Goal: Check status: Check status

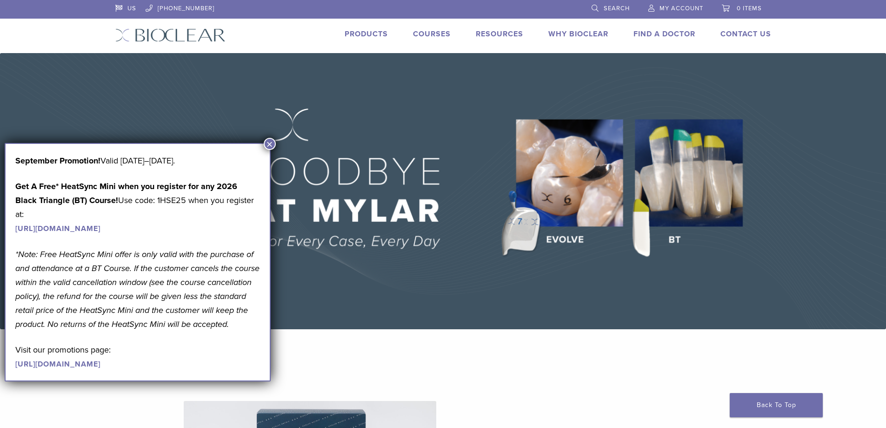
click at [683, 9] on span "My Account" at bounding box center [682, 8] width 44 height 7
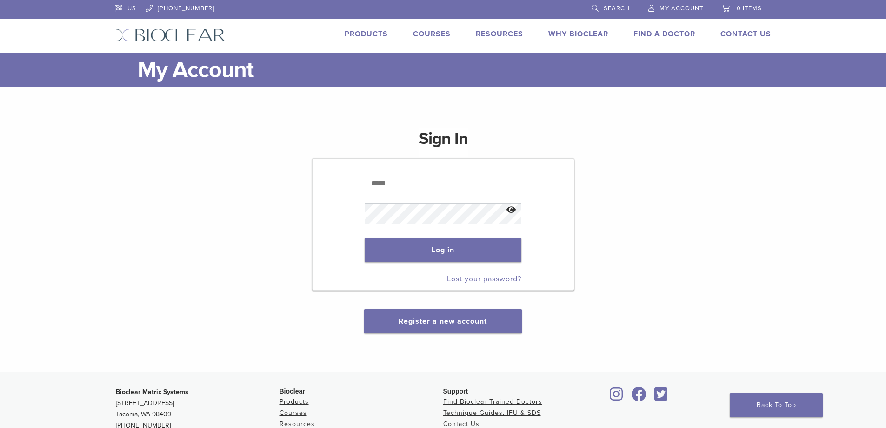
click at [416, 194] on p at bounding box center [443, 183] width 157 height 30
click at [415, 184] on input "text" at bounding box center [443, 183] width 157 height 21
type input "**********"
click at [365, 238] on button "Log in" at bounding box center [443, 250] width 157 height 24
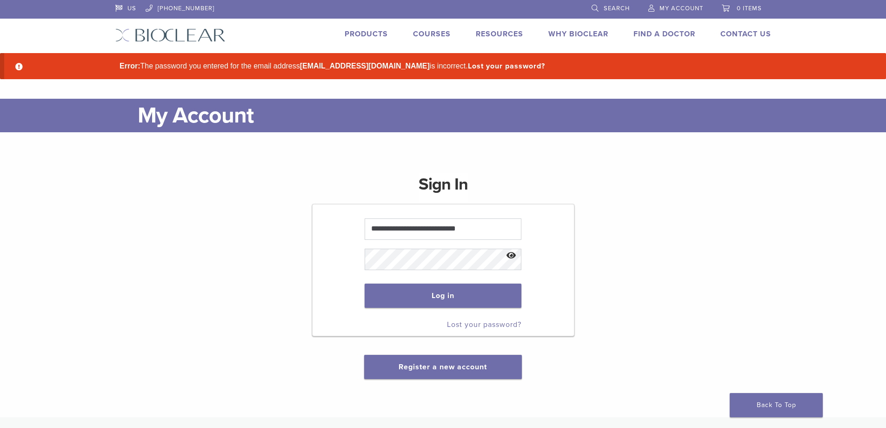
click at [508, 256] on button "Show password" at bounding box center [512, 256] width 20 height 24
click at [365, 283] on button "Log in" at bounding box center [443, 295] width 157 height 24
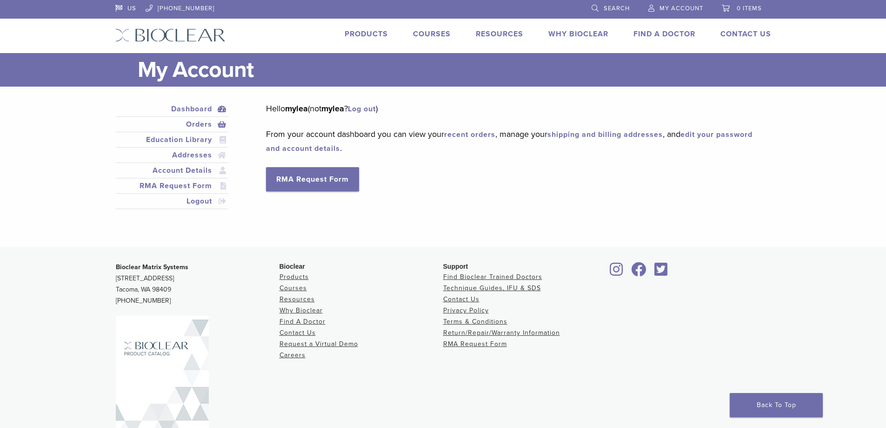
click at [188, 122] on link "Orders" at bounding box center [172, 124] width 110 height 11
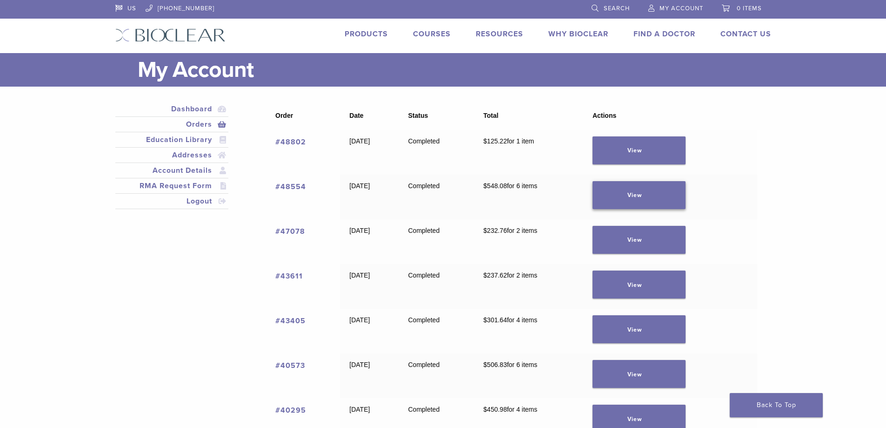
click at [663, 186] on link "View" at bounding box center [639, 195] width 93 height 28
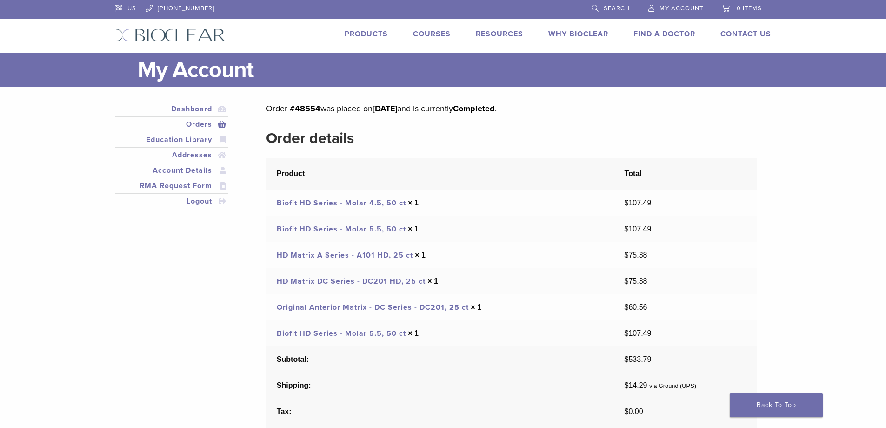
scroll to position [108, 0]
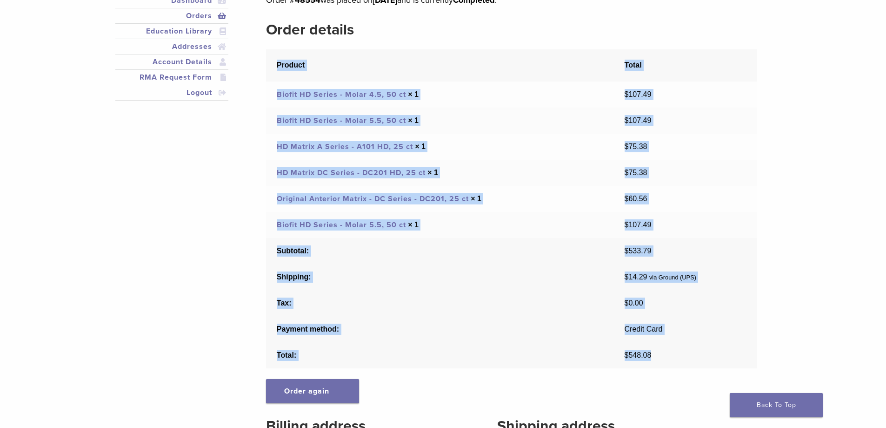
drag, startPoint x: 657, startPoint y: 356, endPoint x: 275, endPoint y: 62, distance: 482.3
click at [275, 62] on table "Product Total Biofit HD Series - Molar 4.5, 50 ct × 1 $ 107.49 Biofit HD Series…" at bounding box center [511, 208] width 491 height 319
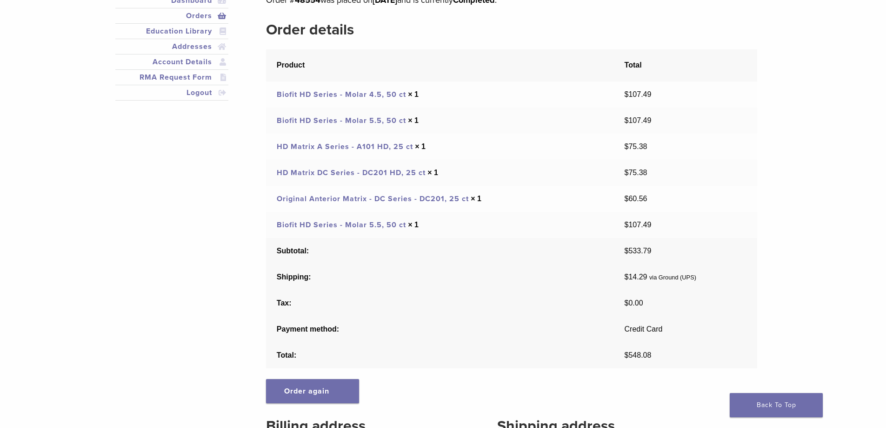
click at [797, 185] on main "My Account Close Dashboard Orders Education Library Addresses Account Details R…" at bounding box center [443, 263] width 886 height 636
drag, startPoint x: 275, startPoint y: 93, endPoint x: 451, endPoint y: 104, distance: 176.3
click at [451, 104] on td "Biofit HD Series - Molar 4.5, 50 ct × 1" at bounding box center [440, 94] width 348 height 26
click at [105, 229] on main "My Account Close Dashboard Orders Education Library Addresses Account Details R…" at bounding box center [443, 263] width 886 height 636
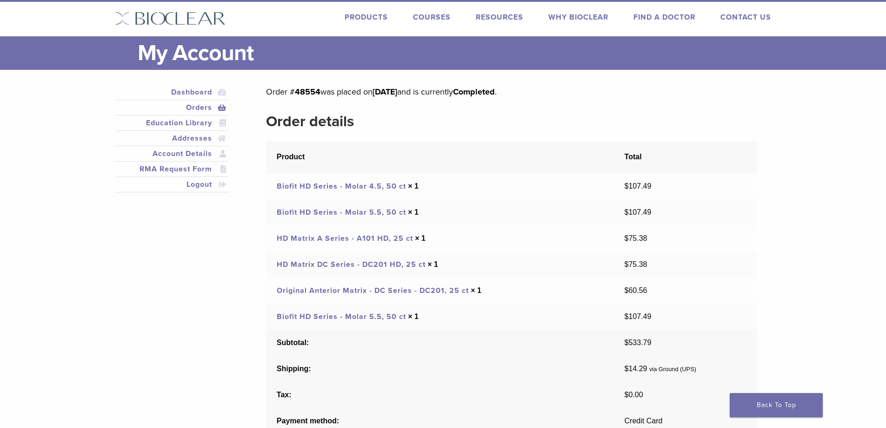
scroll to position [0, 0]
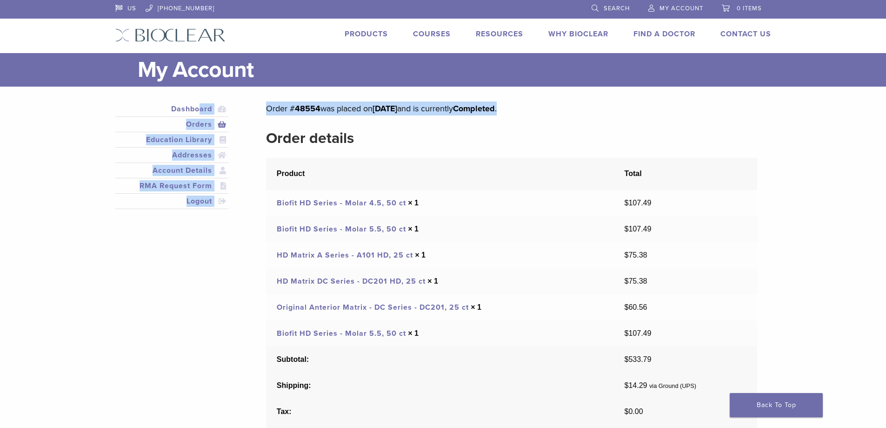
drag, startPoint x: 553, startPoint y: 104, endPoint x: 264, endPoint y: 109, distance: 288.5
click at [264, 109] on div "Dashboard Orders Education Library Addresses Account Details RMA Request Form L…" at bounding box center [436, 381] width 656 height 560
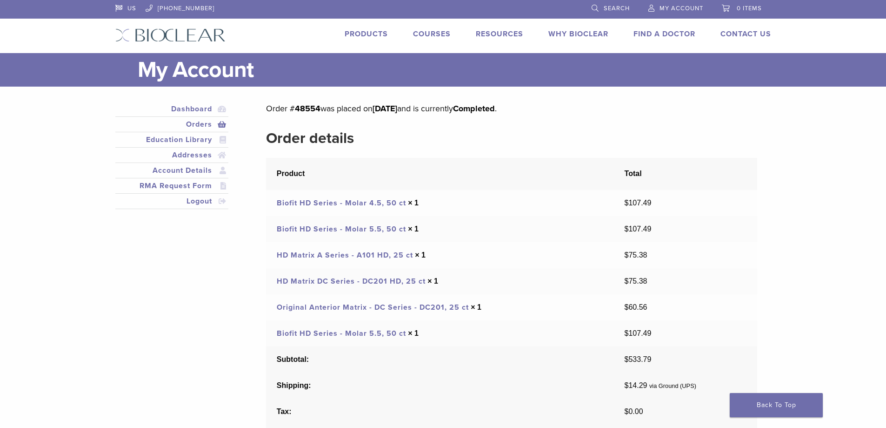
click at [214, 260] on div "Dashboard Orders Education Library Addresses Account Details RMA Request Form L…" at bounding box center [436, 381] width 656 height 560
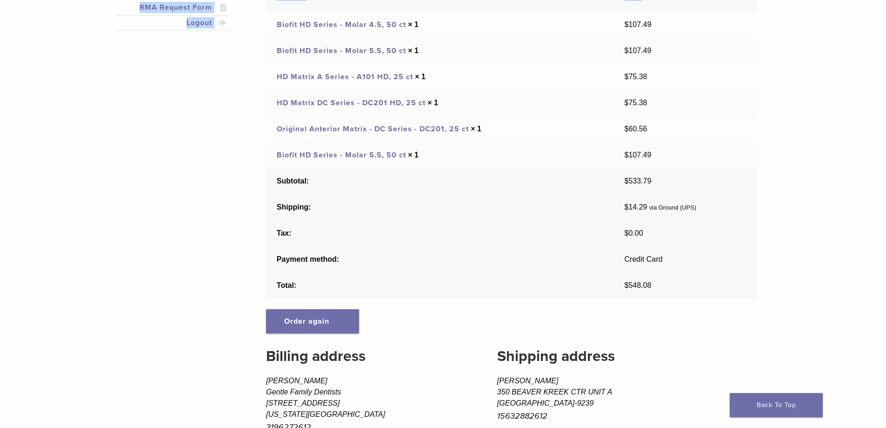
drag, startPoint x: 270, startPoint y: 206, endPoint x: 460, endPoint y: 269, distance: 200.2
click at [566, 418] on div "Order # 48554 was placed on August 27, 2025 and is currently Completed . Order …" at bounding box center [511, 203] width 491 height 560
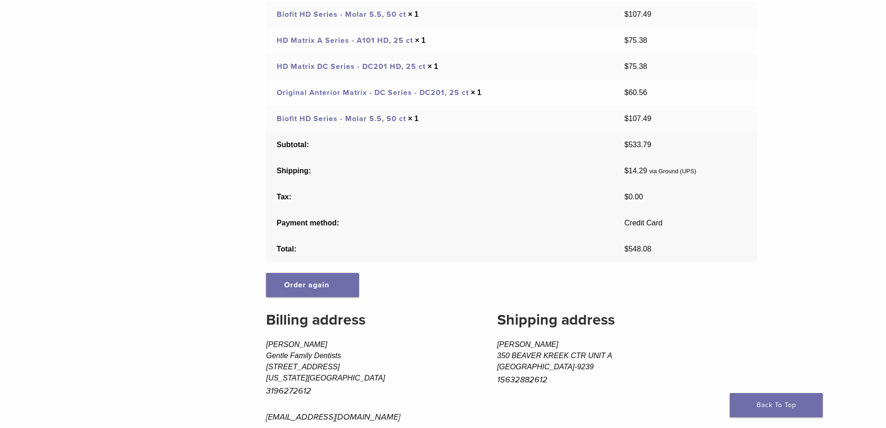
click at [164, 221] on div "Dashboard Orders Education Library Addresses Account Details RMA Request Form L…" at bounding box center [436, 167] width 656 height 560
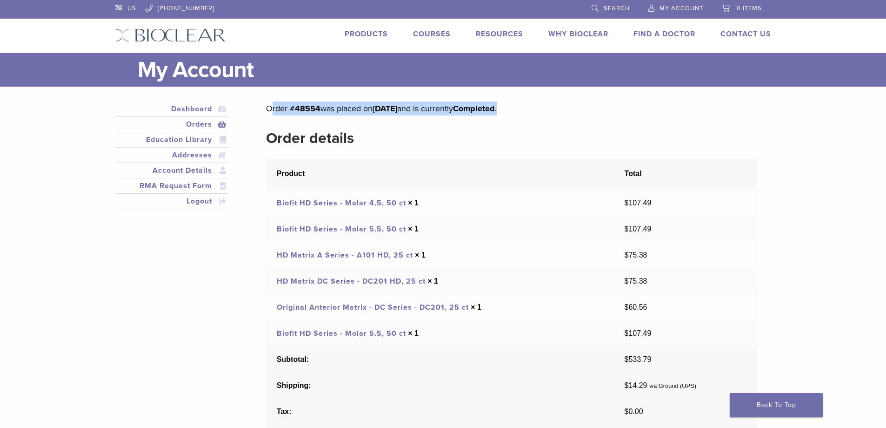
drag, startPoint x: 560, startPoint y: 107, endPoint x: 268, endPoint y: 110, distance: 291.3
click at [268, 110] on p "Order # 48554 was placed on August 27, 2025 and is currently Completed ." at bounding box center [511, 108] width 491 height 14
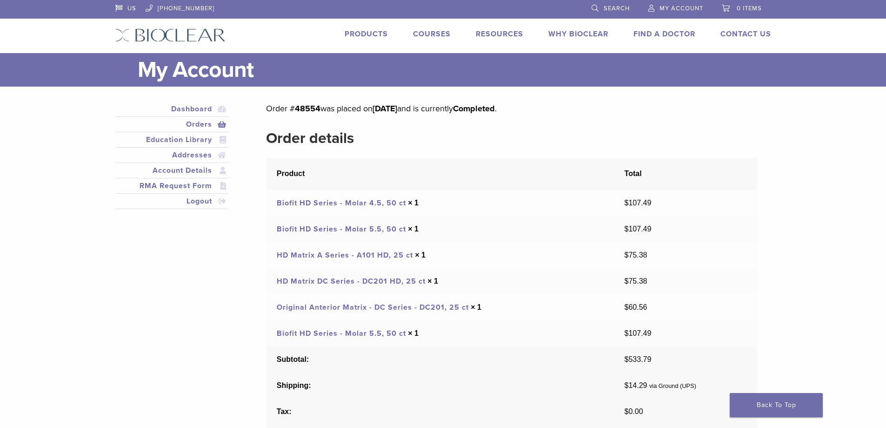
click at [210, 279] on div "Dashboard Orders Education Library Addresses Account Details RMA Request Form L…" at bounding box center [436, 381] width 656 height 560
